Goal: Information Seeking & Learning: Learn about a topic

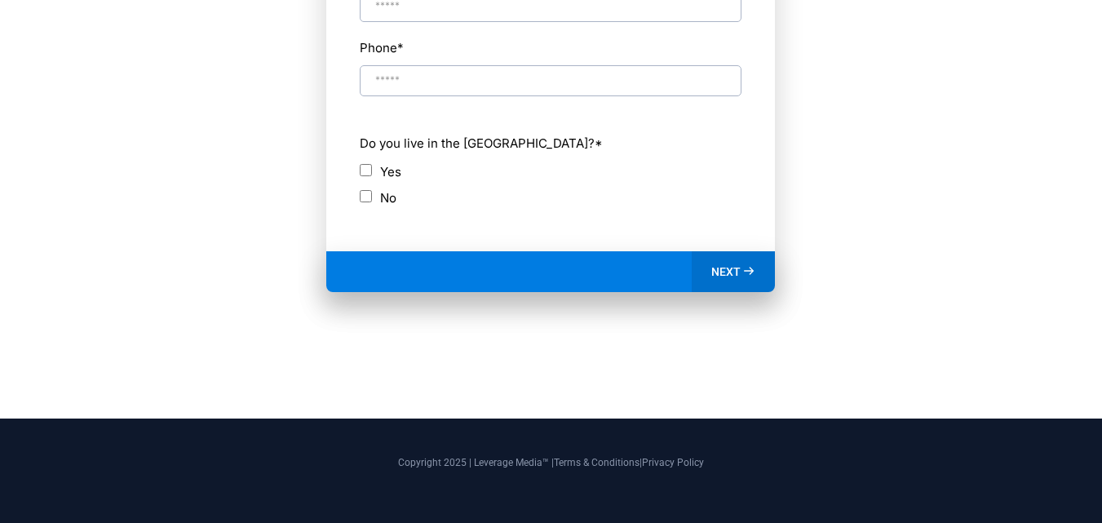
scroll to position [92, 0]
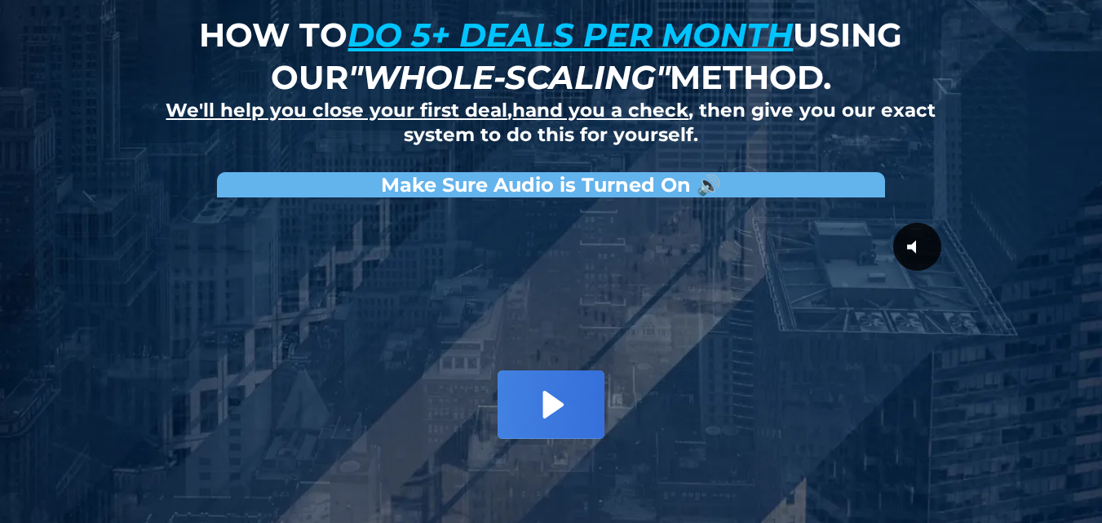
scroll to position [364, 0]
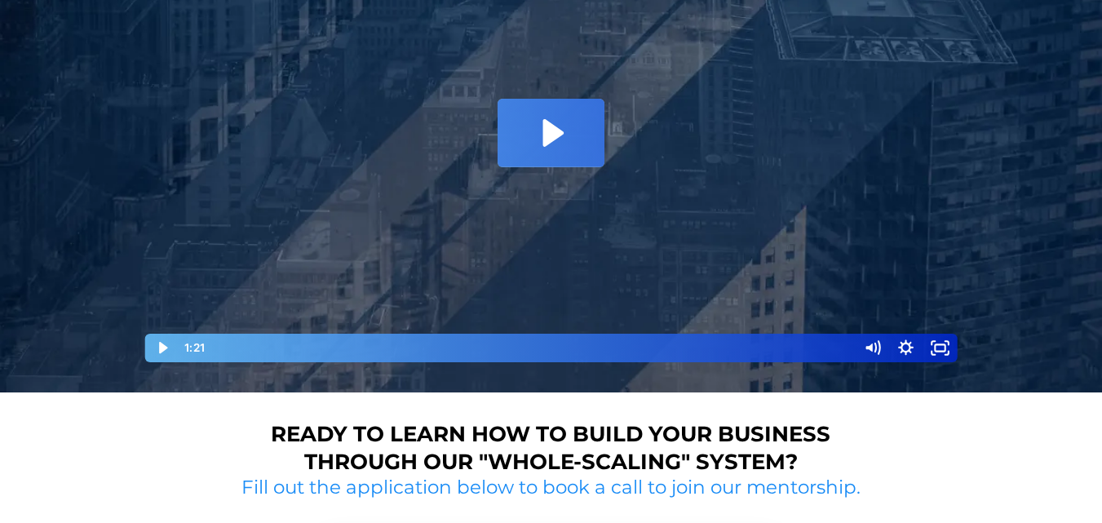
click at [526, 152] on icon "Play Video: David Choi - Whole-Scaling VSL V.2 (short)" at bounding box center [551, 133] width 106 height 68
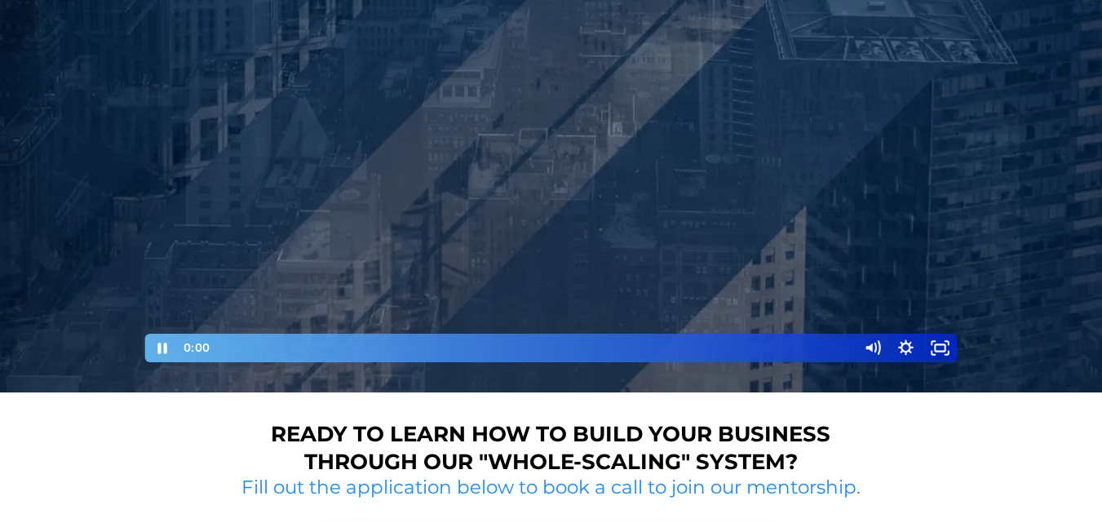
click at [91, 306] on div "How to do 5+ deals per month using our "whole-scaling" method. We'll help you c…" at bounding box center [551, 14] width 955 height 756
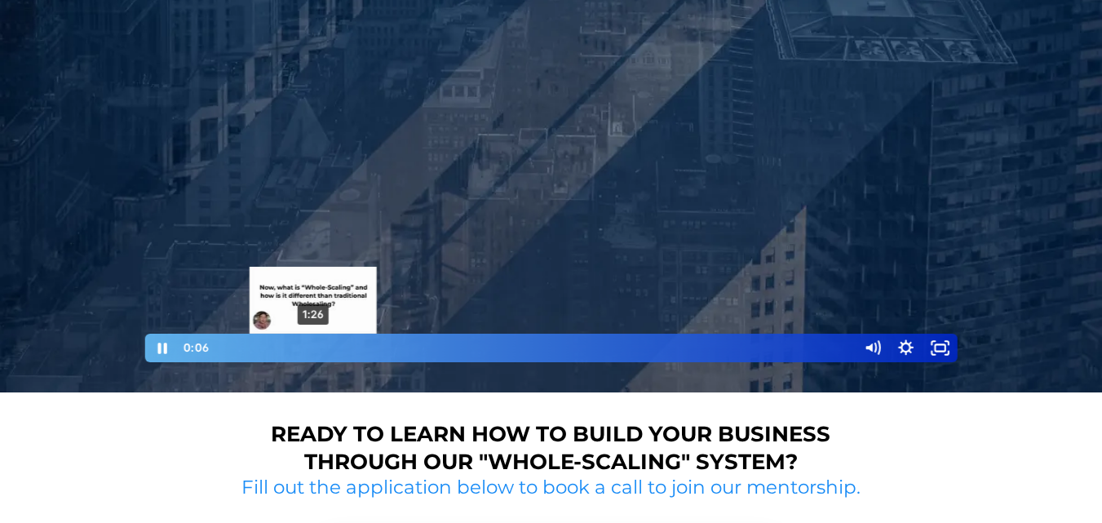
click at [0, 330] on div "How to do 5+ deals per month using our "whole-scaling" method. We'll help you c…" at bounding box center [551, 14] width 1102 height 756
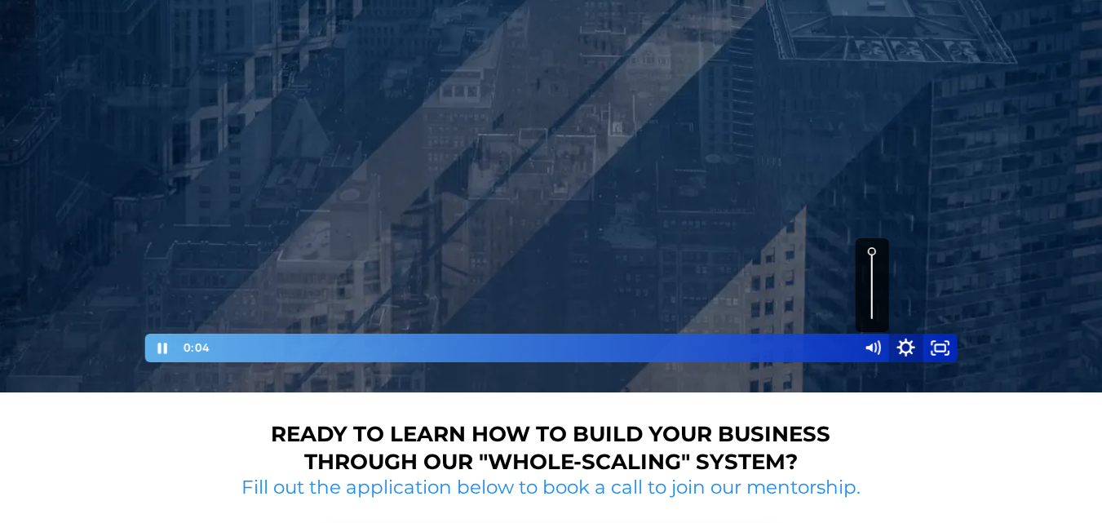
click at [900, 353] on icon "Show settings menu" at bounding box center [906, 347] width 41 height 34
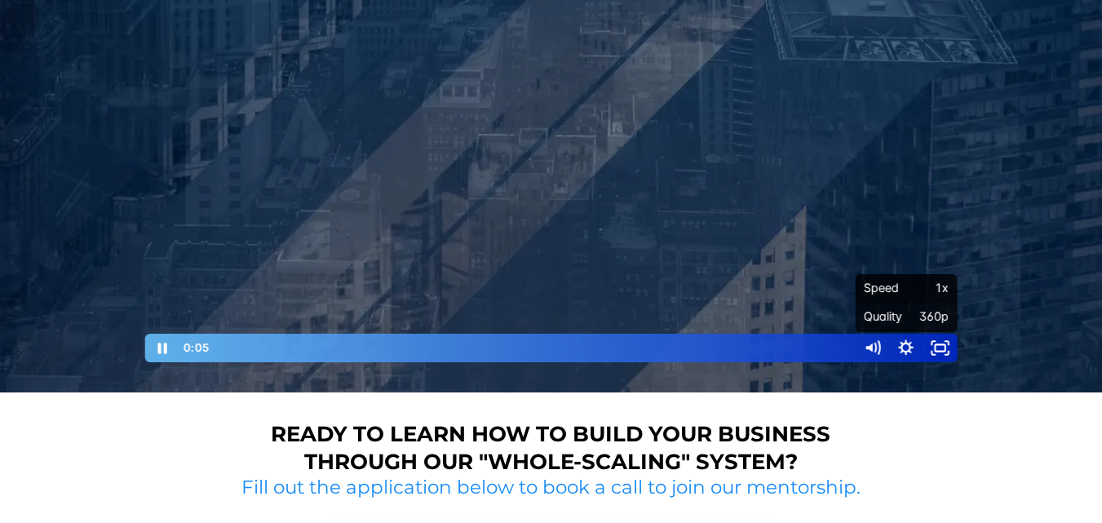
click at [925, 295] on span "1x" at bounding box center [928, 288] width 42 height 29
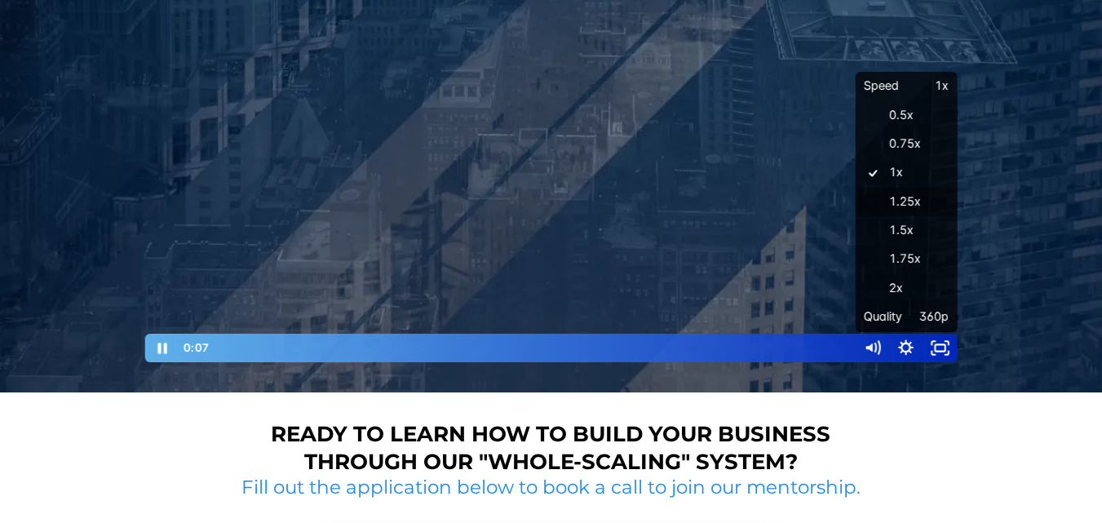
click at [897, 204] on label "1.25x" at bounding box center [906, 202] width 102 height 29
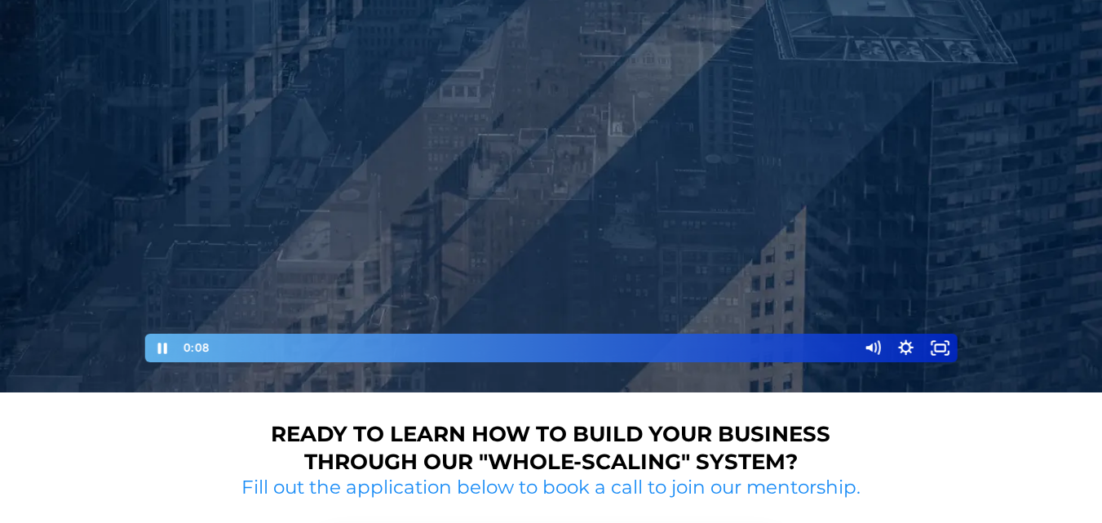
click at [929, 322] on span "360p" at bounding box center [928, 322] width 42 height 17
click at [912, 344] on icon "Show settings menu" at bounding box center [906, 348] width 34 height 29
click at [905, 339] on icon "Show settings menu" at bounding box center [906, 348] width 34 height 29
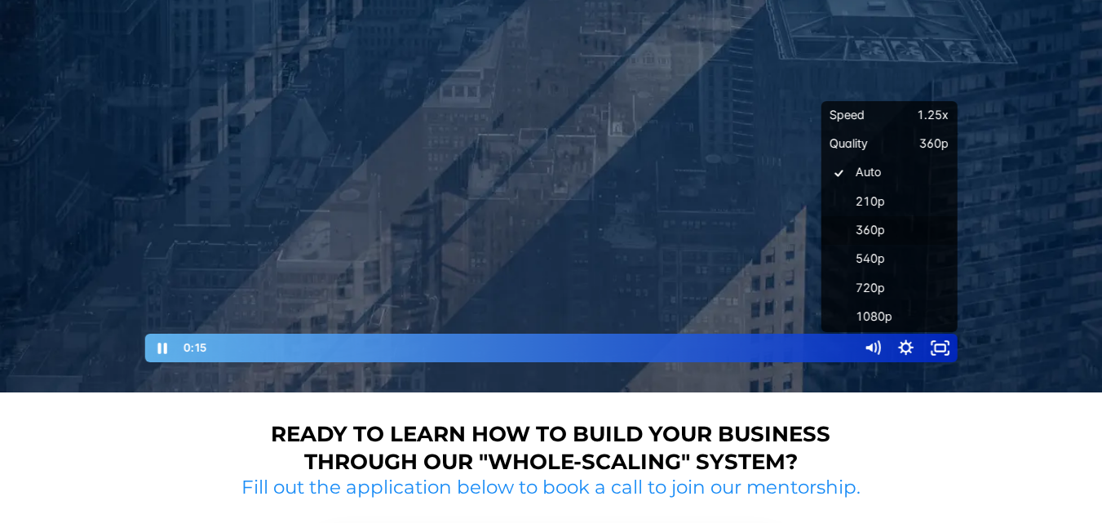
click at [878, 225] on label "360p" at bounding box center [890, 230] width 136 height 29
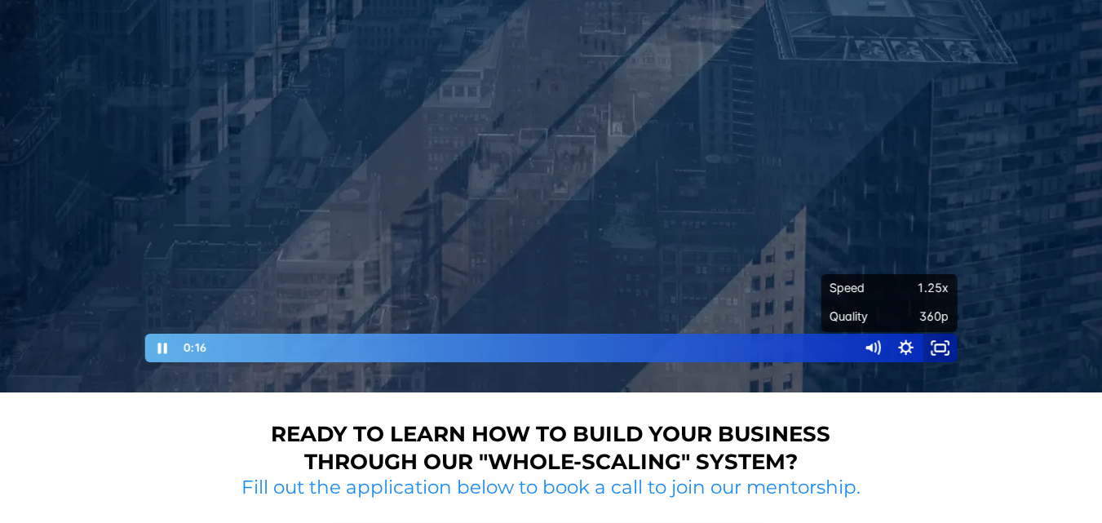
click at [938, 357] on icon "Fullscreen" at bounding box center [941, 348] width 34 height 29
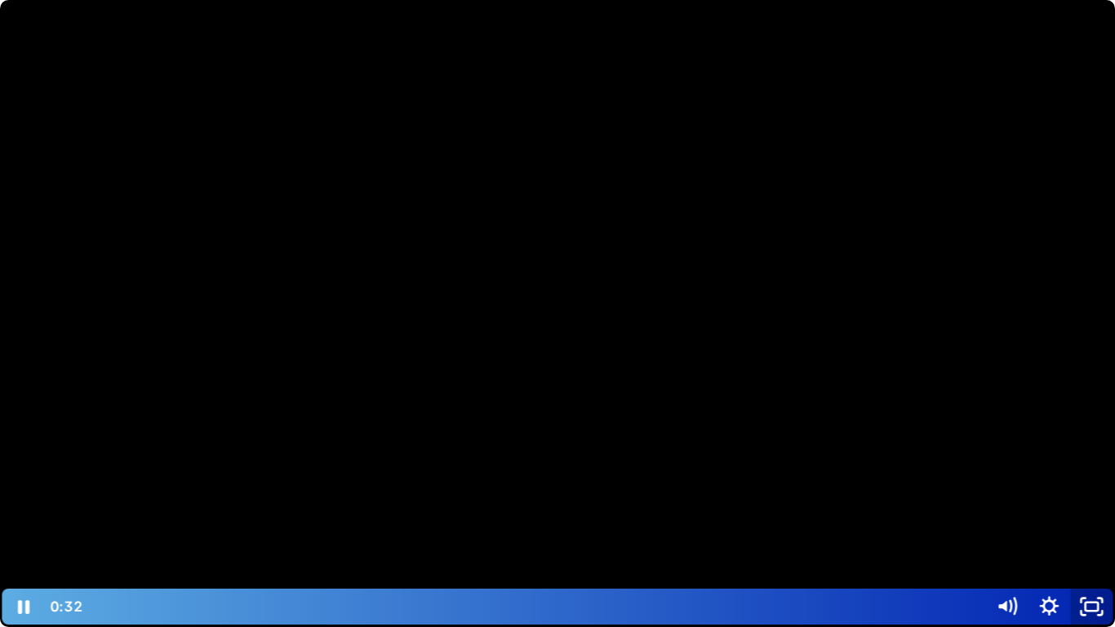
click at [1088, 522] on icon "Unfullscreen" at bounding box center [1091, 606] width 42 height 36
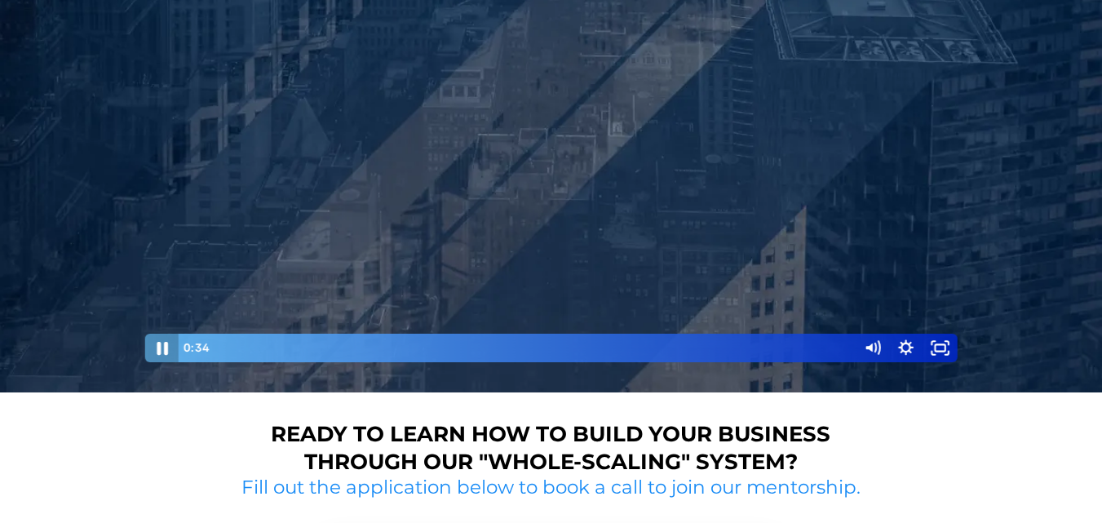
click at [166, 349] on icon "Pause" at bounding box center [162, 348] width 11 height 13
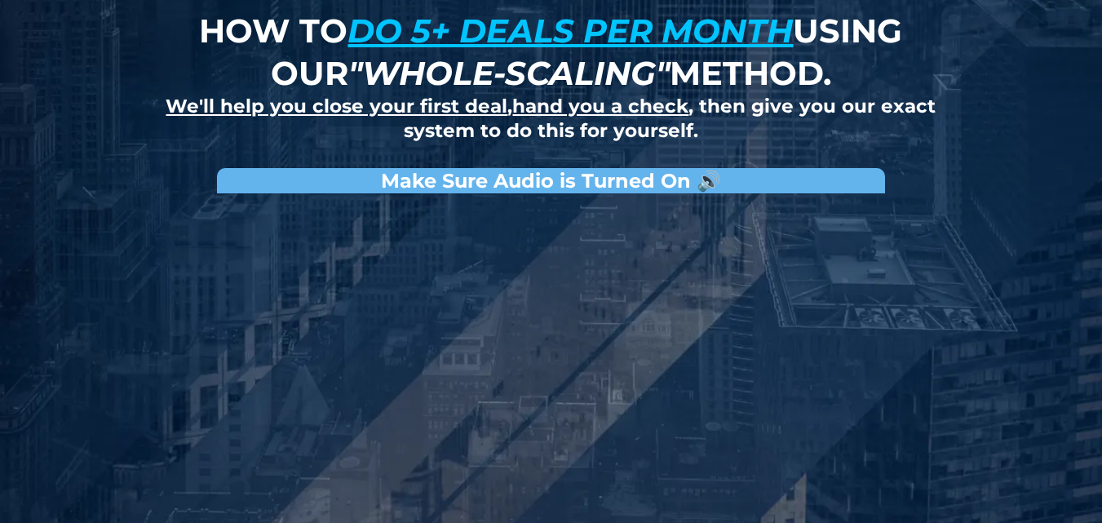
scroll to position [0, 0]
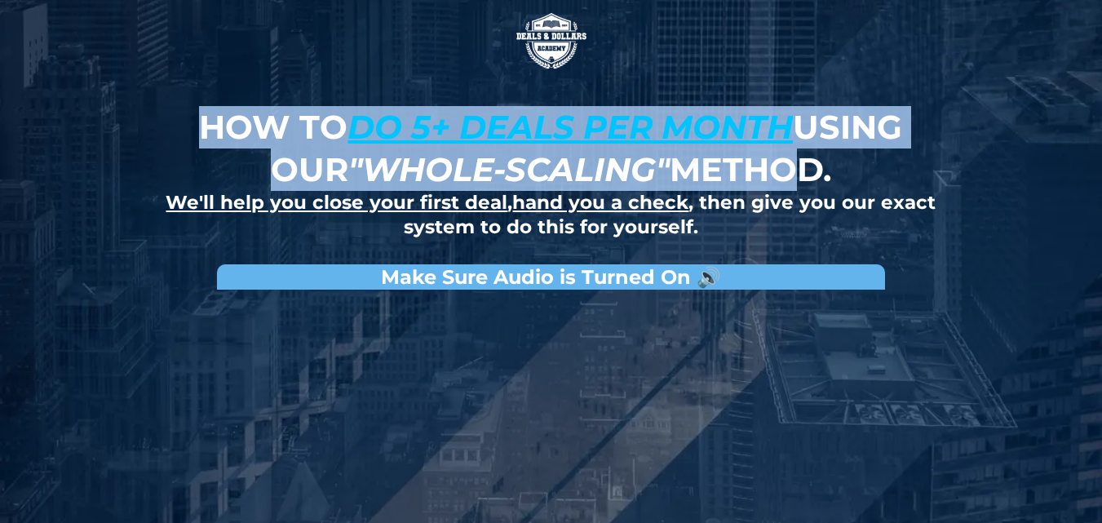
drag, startPoint x: 250, startPoint y: 134, endPoint x: 813, endPoint y: 177, distance: 564.7
click at [813, 177] on strong "How to do 5+ deals per month using our "whole-scaling" method." at bounding box center [550, 148] width 703 height 82
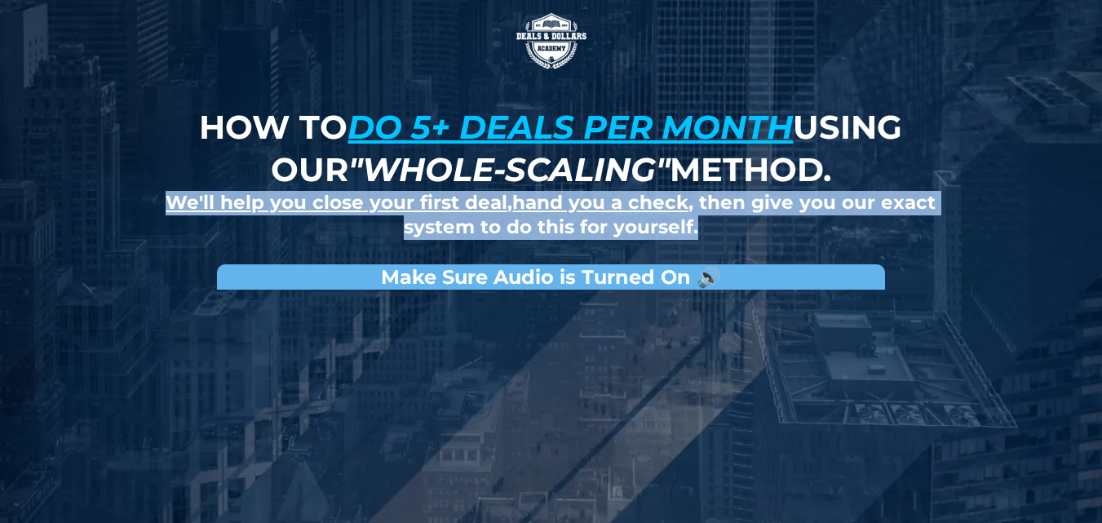
drag, startPoint x: 153, startPoint y: 193, endPoint x: 718, endPoint y: 243, distance: 567.0
click at [718, 243] on div "How to do 5+ deals per month using our "whole-scaling" method. We'll help you c…" at bounding box center [551, 378] width 955 height 756
drag, startPoint x: 654, startPoint y: 228, endPoint x: 557, endPoint y: 214, distance: 98.9
click at [555, 210] on u "hand you a check" at bounding box center [600, 202] width 176 height 23
click at [247, 202] on u "We'll help you close your first deal" at bounding box center [337, 202] width 342 height 23
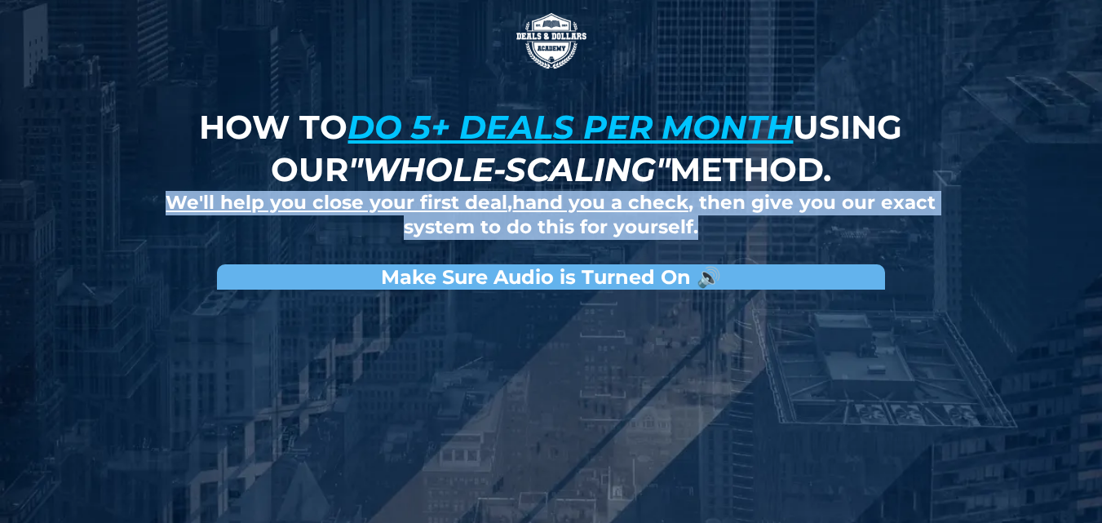
drag, startPoint x: 175, startPoint y: 197, endPoint x: 769, endPoint y: 226, distance: 594.8
click at [769, 226] on h2 "We'll help you close your first deal , hand you a check , then give you our exa…" at bounding box center [551, 215] width 794 height 49
click at [568, 212] on u "hand you a check" at bounding box center [600, 202] width 176 height 23
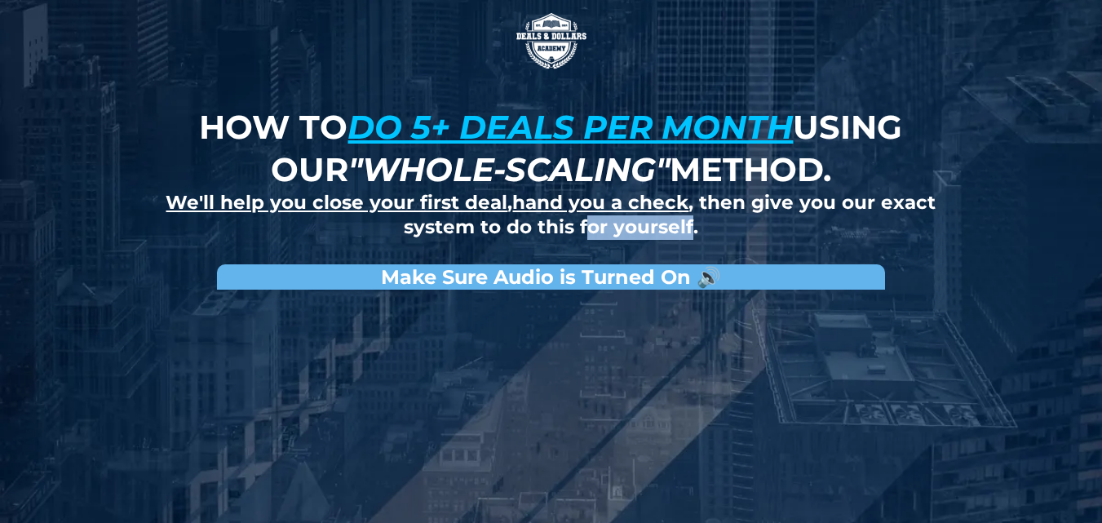
drag, startPoint x: 669, startPoint y: 231, endPoint x: 487, endPoint y: 224, distance: 182.1
click at [495, 224] on strong "We'll help you close your first deal , hand you a check , then give you our exa…" at bounding box center [551, 214] width 770 height 47
click at [486, 224] on strong "We'll help you close your first deal , hand you a check , then give you our exa…" at bounding box center [551, 214] width 770 height 47
drag, startPoint x: 407, startPoint y: 141, endPoint x: 472, endPoint y: 19, distance: 138.7
click at [410, 135] on u "do 5+ deals per month" at bounding box center [571, 127] width 446 height 40
